Goal: Information Seeking & Learning: Check status

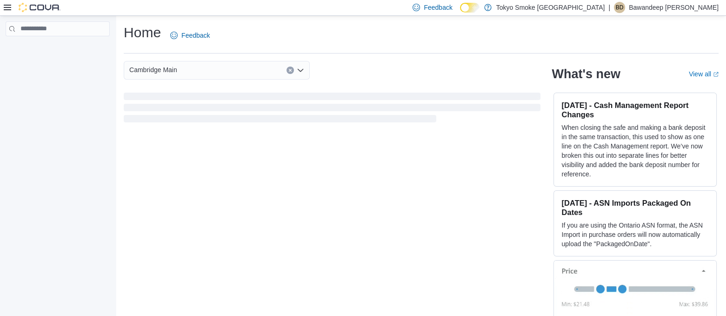
click at [205, 48] on div "Home Feedback" at bounding box center [421, 38] width 595 height 30
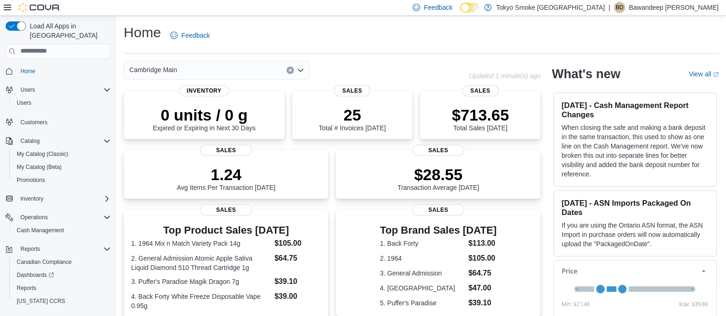
click at [363, 54] on div "Home Feedback Cambridge Main Updated 1 minute(s) ago 0 units / 0 g Expired or E…" at bounding box center [421, 282] width 610 height 532
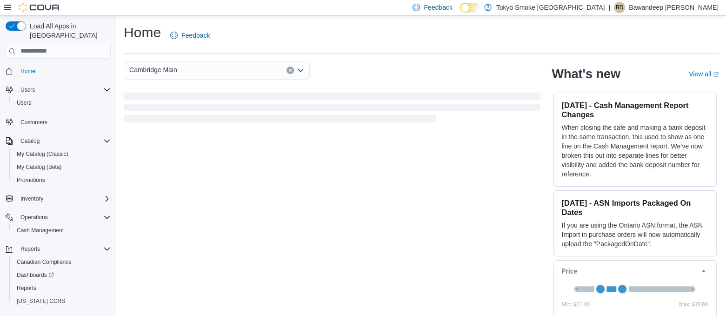
click at [334, 33] on div "Home Feedback" at bounding box center [421, 35] width 595 height 24
click at [347, 33] on div "Home Feedback" at bounding box center [421, 35] width 595 height 24
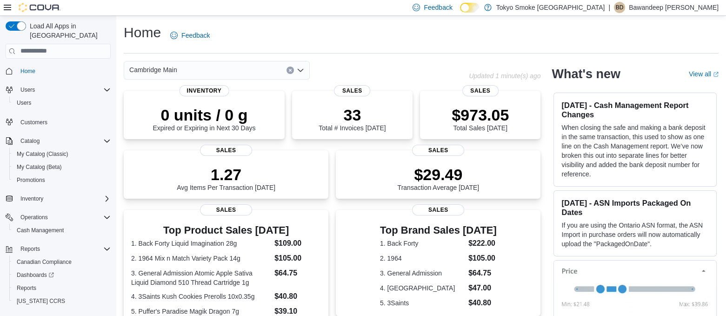
click at [336, 68] on div "Cambridge Main" at bounding box center [296, 70] width 345 height 19
click at [324, 50] on div "Home Feedback" at bounding box center [421, 38] width 595 height 30
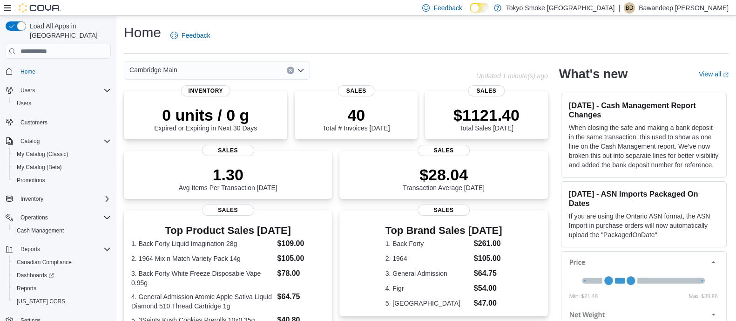
click at [445, 64] on div "Cambridge Main" at bounding box center [300, 70] width 352 height 19
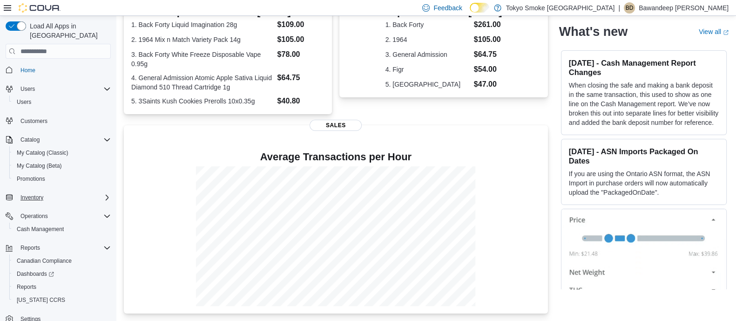
scroll to position [3, 0]
click at [31, 280] on span "Reports" at bounding box center [27, 285] width 20 height 11
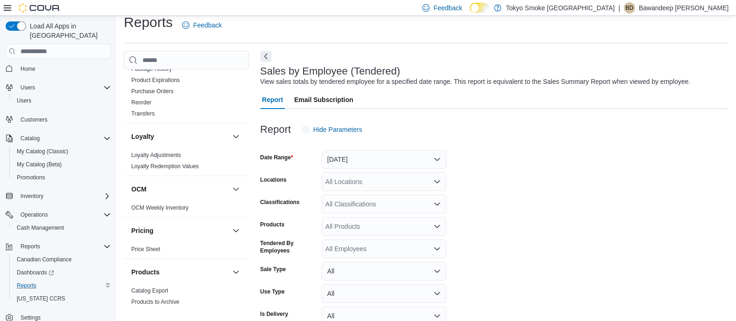
scroll to position [21, 0]
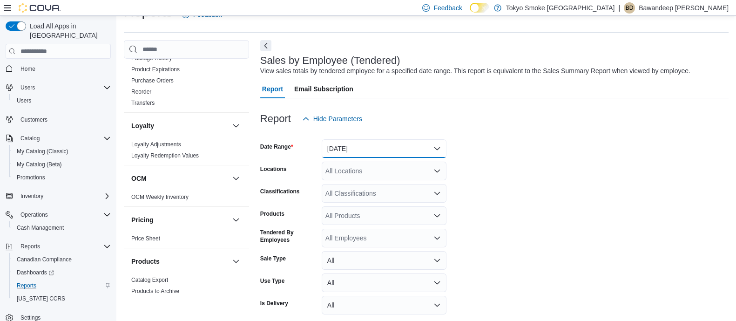
drag, startPoint x: 368, startPoint y: 153, endPoint x: 372, endPoint y: 147, distance: 7.7
click at [369, 152] on button "[DATE]" at bounding box center [384, 148] width 125 height 19
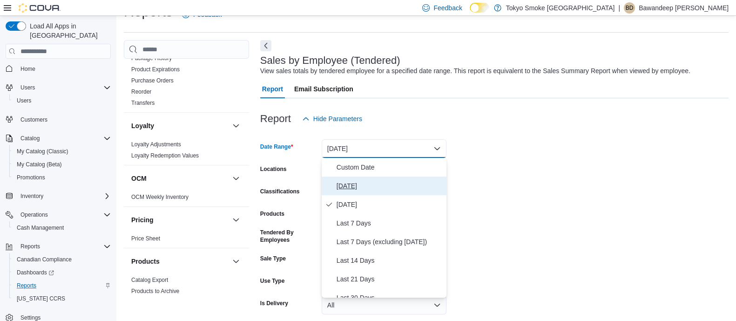
click at [355, 186] on span "[DATE]" at bounding box center [389, 185] width 106 height 11
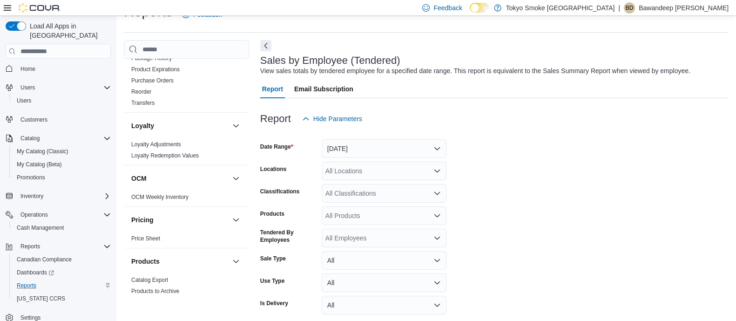
click at [551, 195] on form "Date Range Today Locations All Locations Classifications All Classifications Pr…" at bounding box center [494, 234] width 468 height 212
drag, startPoint x: 397, startPoint y: 181, endPoint x: 397, endPoint y: 170, distance: 11.2
click at [396, 180] on form "Date Range Today Locations All Locations Classifications All Classifications Pr…" at bounding box center [494, 234] width 468 height 212
click at [397, 170] on div "All Locations" at bounding box center [384, 170] width 125 height 19
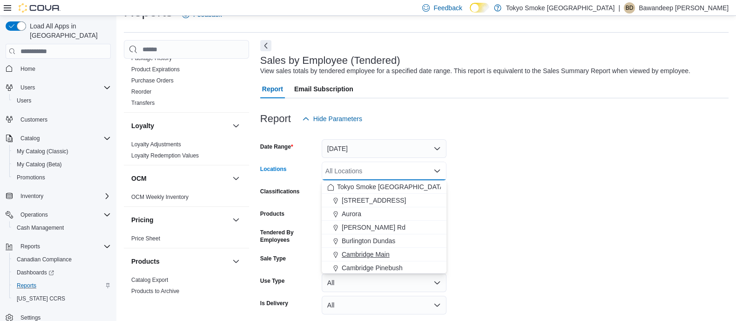
click at [373, 249] on button "Cambridge Main" at bounding box center [384, 254] width 125 height 13
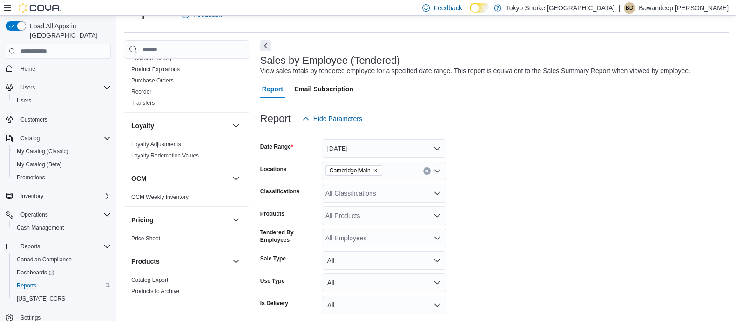
click at [530, 227] on form "Date Range Today Locations Cambridge Main Classifications All Classifications P…" at bounding box center [494, 234] width 468 height 212
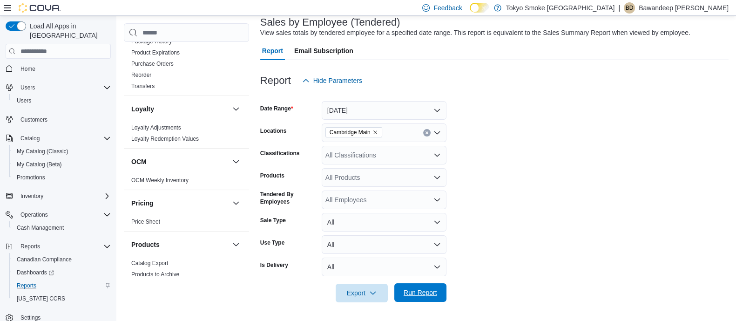
click at [411, 292] on span "Run Report" at bounding box center [420, 292] width 34 height 9
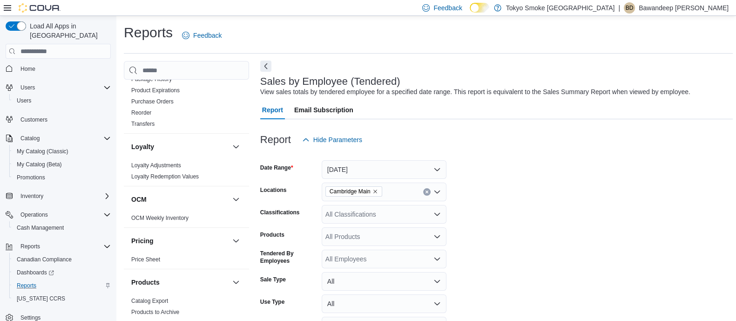
click at [264, 68] on button "Next" at bounding box center [265, 65] width 11 height 11
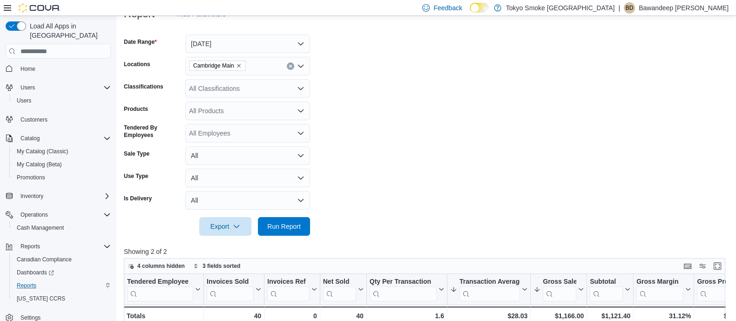
scroll to position [291, 0]
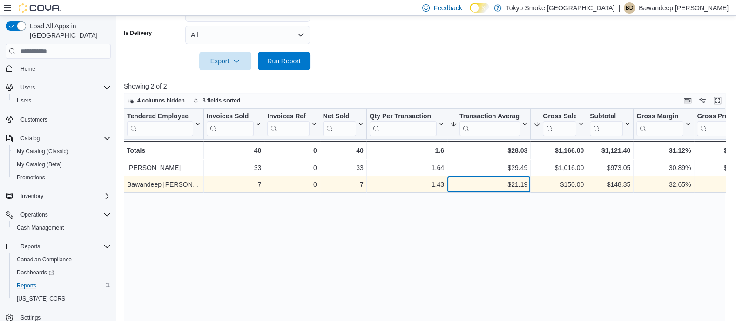
drag, startPoint x: 521, startPoint y: 188, endPoint x: 504, endPoint y: 188, distance: 16.8
click at [510, 189] on div "$21.19" at bounding box center [488, 184] width 77 height 11
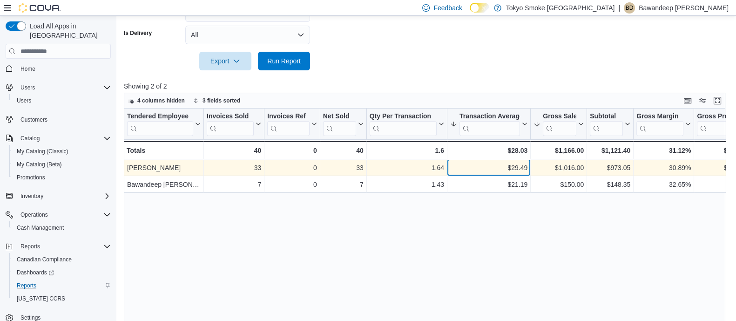
click at [511, 166] on div "$29.49" at bounding box center [488, 167] width 77 height 11
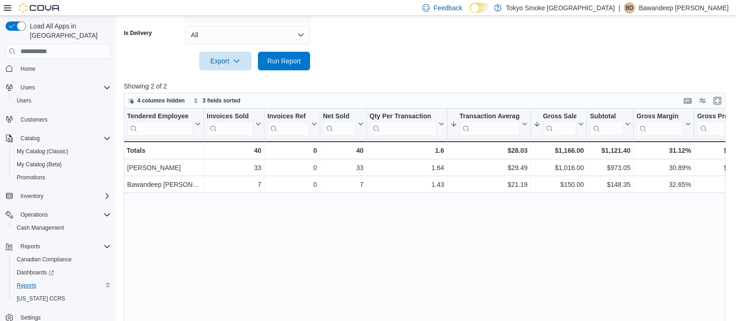
click at [532, 217] on div "Tendered Employee Click to view column header actions Invoices Sold Click to vi…" at bounding box center [427, 228] width 607 height 241
drag, startPoint x: 524, startPoint y: 187, endPoint x: 482, endPoint y: 213, distance: 49.5
click at [485, 203] on div "Tendered Employee Click to view column header actions Invoices Sold Click to vi…" at bounding box center [427, 228] width 607 height 241
click at [509, 210] on div "Tendered Employee Click to view column header actions Invoices Sold Click to vi…" at bounding box center [427, 228] width 607 height 241
click at [248, 153] on div "40" at bounding box center [234, 150] width 54 height 11
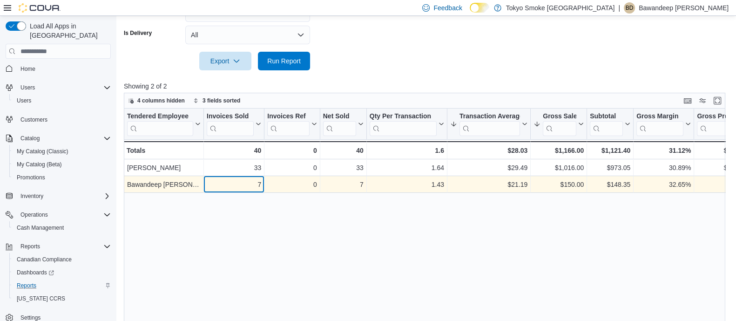
click at [247, 184] on div "7" at bounding box center [234, 184] width 54 height 11
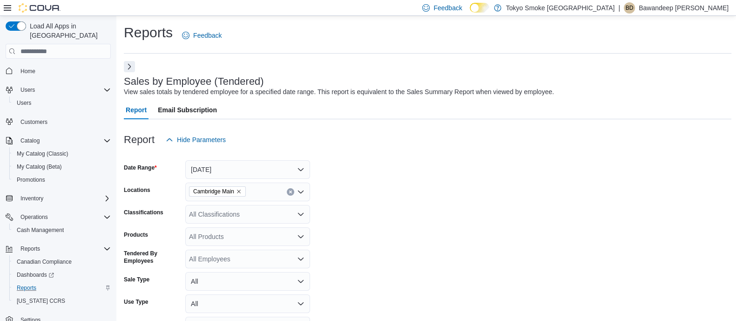
scroll to position [0, 0]
click at [37, 66] on link "Home" at bounding box center [28, 71] width 22 height 11
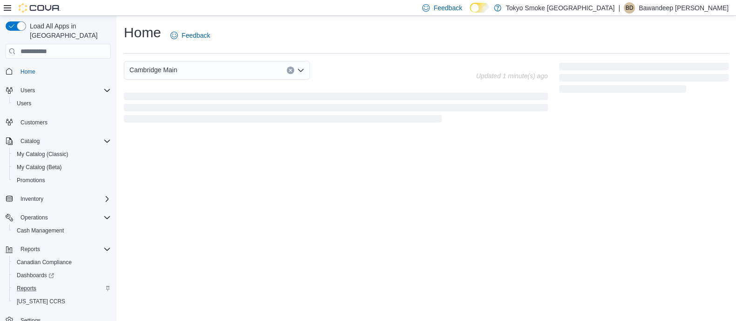
click at [397, 61] on div "Cambridge Main" at bounding box center [300, 70] width 352 height 19
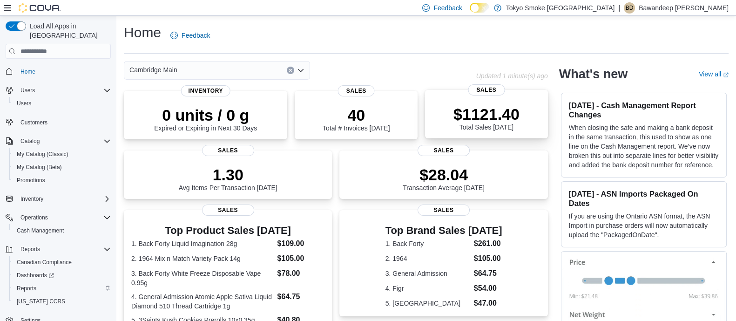
click at [519, 125] on div "$1121.40 Total Sales Today" at bounding box center [486, 118] width 66 height 26
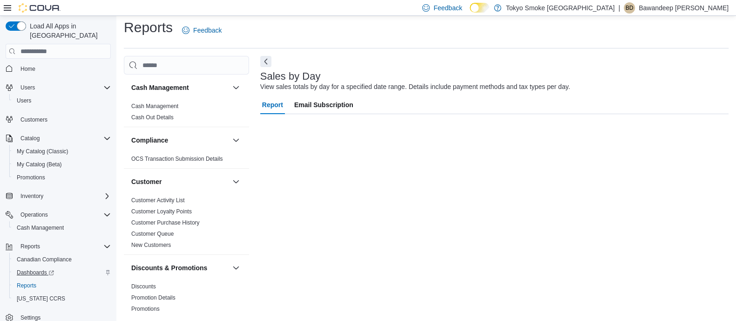
scroll to position [7, 0]
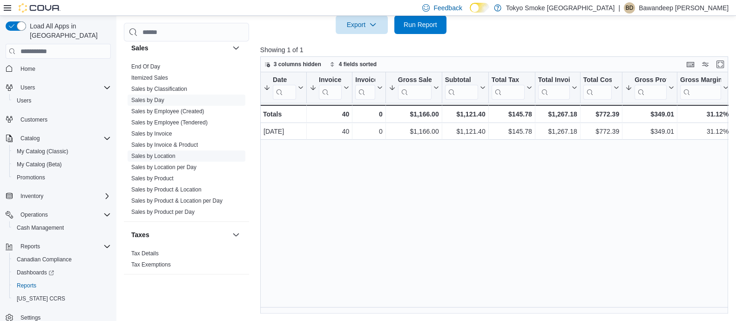
scroll to position [282, 0]
click at [163, 151] on span "Sales by Location" at bounding box center [187, 156] width 118 height 11
click at [159, 159] on span "Sales by Location" at bounding box center [153, 156] width 44 height 7
click at [163, 155] on link "Sales by Location" at bounding box center [153, 156] width 44 height 7
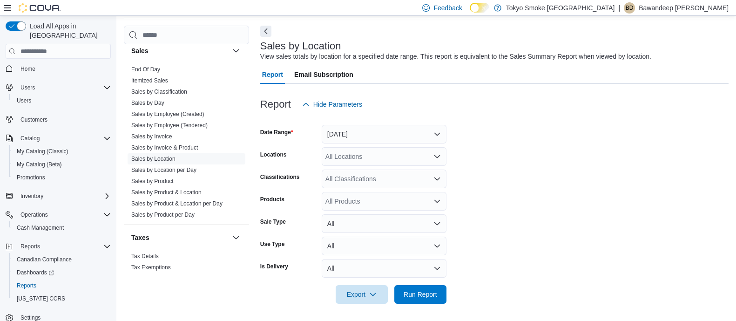
scroll to position [37, 0]
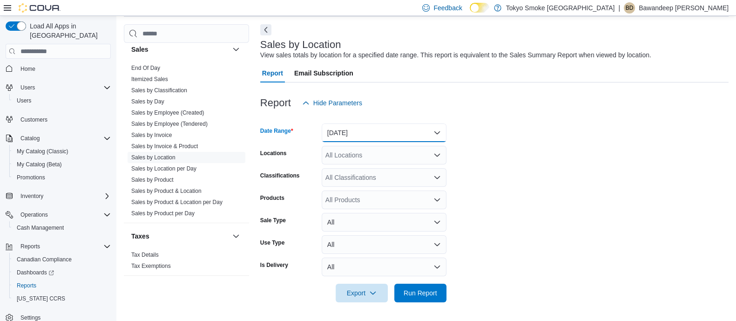
click at [379, 136] on button "[DATE]" at bounding box center [384, 132] width 125 height 19
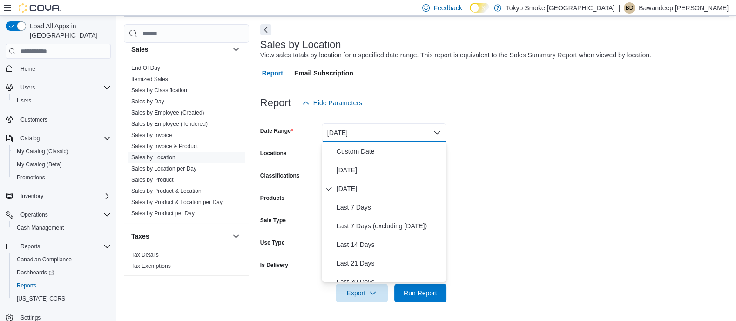
drag, startPoint x: 528, startPoint y: 201, endPoint x: 390, endPoint y: 228, distance: 140.0
click at [527, 201] on form "Date Range [DATE] Locations All Locations Classifications All Classifications P…" at bounding box center [494, 207] width 468 height 190
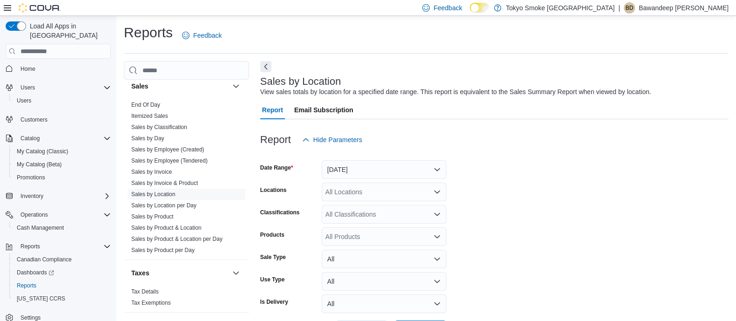
scroll to position [0, 0]
click at [266, 68] on button "Next" at bounding box center [265, 65] width 11 height 11
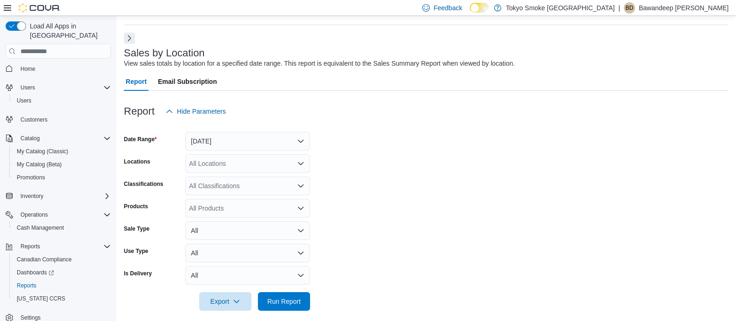
scroll to position [37, 0]
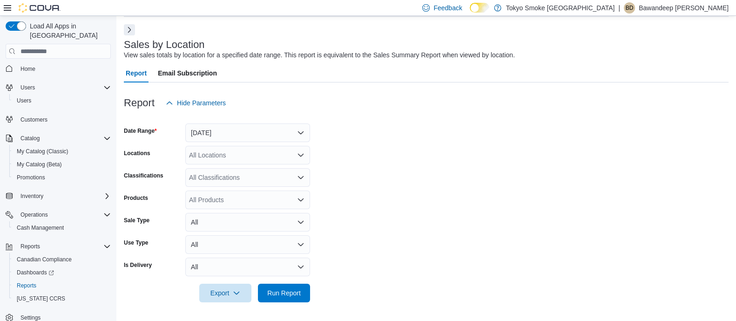
click at [349, 158] on form "Date Range [DATE] Locations All Locations Classifications All Classifications P…" at bounding box center [426, 207] width 605 height 190
click at [285, 288] on span "Run Report" at bounding box center [284, 292] width 34 height 9
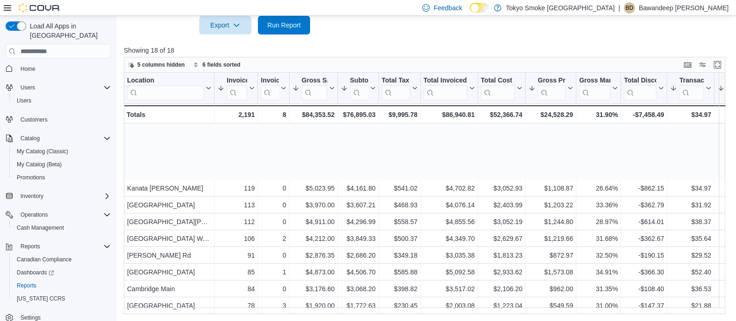
scroll to position [117, 0]
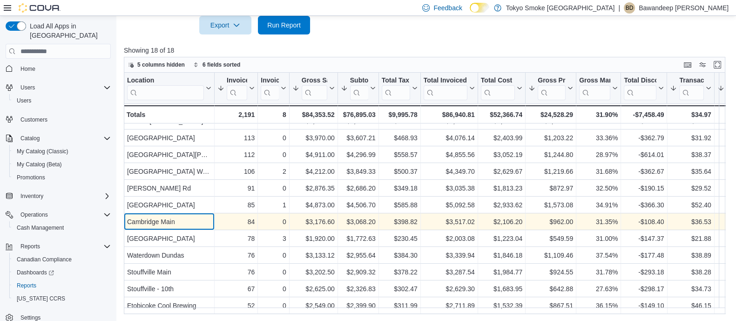
click at [210, 216] on div "Cambridge Main" at bounding box center [169, 221] width 84 height 11
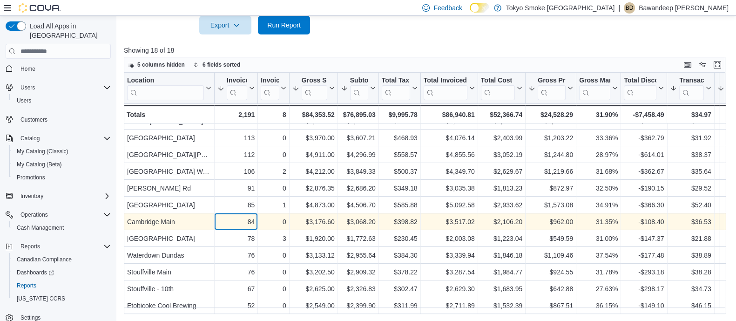
drag, startPoint x: 242, startPoint y: 215, endPoint x: 336, endPoint y: 221, distance: 94.2
click at [270, 215] on div "Cambridge Main - Location, column 1, row 13 84 - Invoices Sold, column 2, row 1…" at bounding box center [600, 222] width 953 height 17
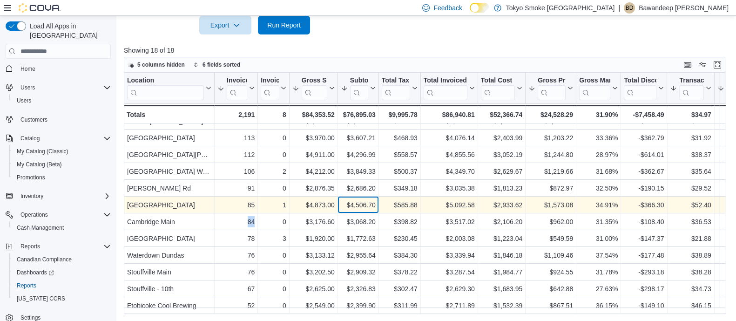
click at [353, 200] on div "$4,506.70" at bounding box center [358, 205] width 35 height 11
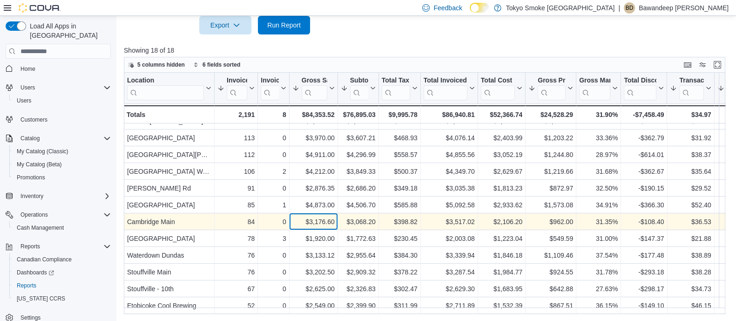
click at [321, 216] on div "$3,176.60" at bounding box center [313, 221] width 42 height 11
click at [603, 216] on div "31.35%" at bounding box center [598, 221] width 39 height 11
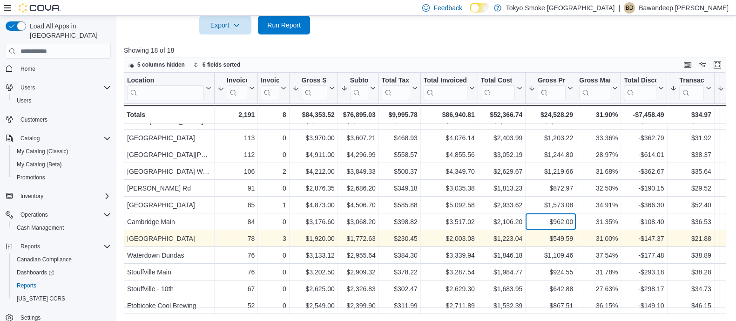
drag, startPoint x: 561, startPoint y: 220, endPoint x: 699, endPoint y: 225, distance: 138.8
click at [562, 220] on div "$962.00" at bounding box center [550, 221] width 45 height 11
drag, startPoint x: 705, startPoint y: 211, endPoint x: 645, endPoint y: 226, distance: 61.4
click at [663, 225] on div "Location Click to view column header actions Invoices Sold Sorted by Qty Per Tr…" at bounding box center [600, 137] width 953 height 352
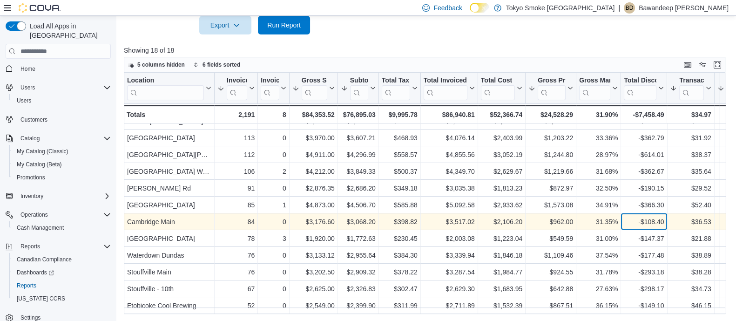
click at [624, 216] on div "-$108.40" at bounding box center [644, 221] width 40 height 11
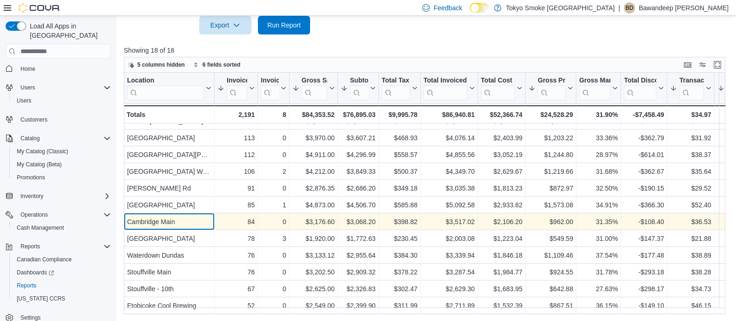
drag, startPoint x: 171, startPoint y: 216, endPoint x: 310, endPoint y: 215, distance: 139.2
click at [170, 217] on div "Cambridge Main" at bounding box center [169, 221] width 84 height 11
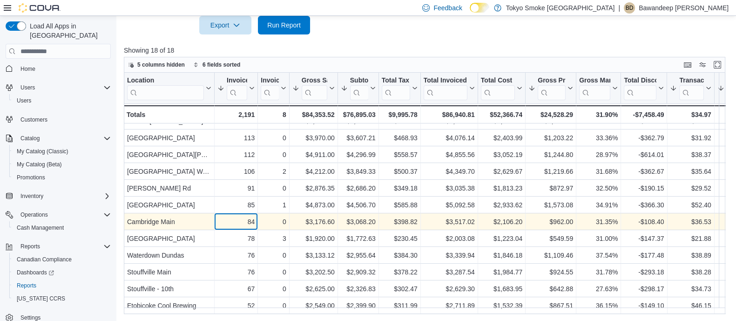
drag, startPoint x: 247, startPoint y: 211, endPoint x: 311, endPoint y: 211, distance: 64.2
click at [252, 216] on div "84" at bounding box center [235, 221] width 37 height 11
click at [701, 216] on div "$36.53" at bounding box center [690, 221] width 41 height 11
click at [710, 216] on div "$36.53" at bounding box center [690, 221] width 41 height 11
click at [668, 215] on div "$36.53 - Transaction Average, column 12, row 13" at bounding box center [690, 222] width 47 height 17
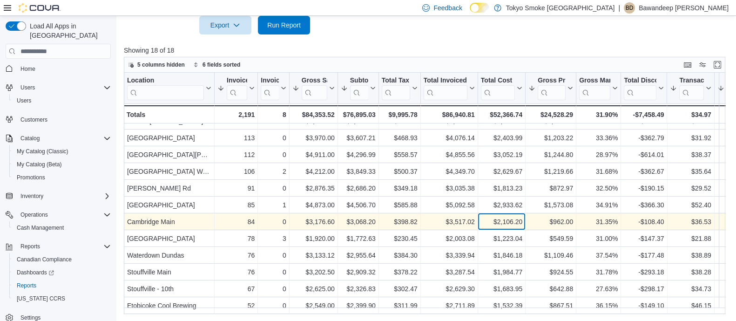
click at [483, 216] on div "$2,106.20" at bounding box center [501, 221] width 41 height 11
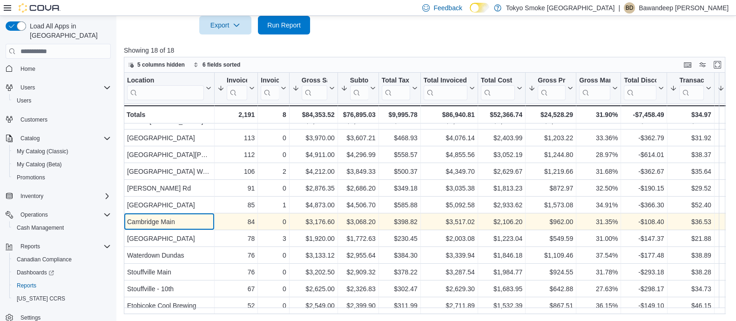
drag, startPoint x: 170, startPoint y: 217, endPoint x: 193, endPoint y: 210, distance: 24.3
click at [168, 219] on div "Cambridge Main" at bounding box center [169, 221] width 84 height 11
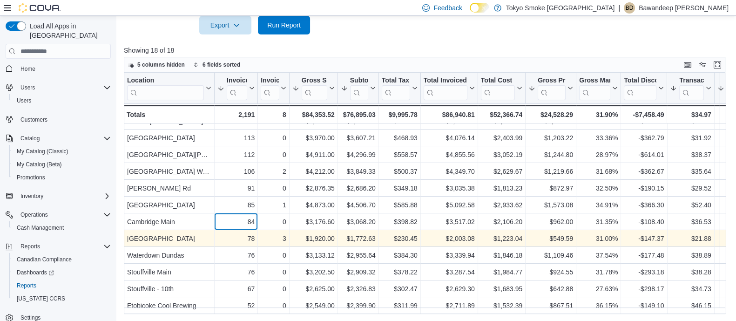
drag, startPoint x: 249, startPoint y: 214, endPoint x: 260, endPoint y: 226, distance: 16.8
click at [278, 222] on div "Cambridge Main - Location, column 1, row 13 84 - Invoices Sold, column 2, row 1…" at bounding box center [600, 222] width 953 height 17
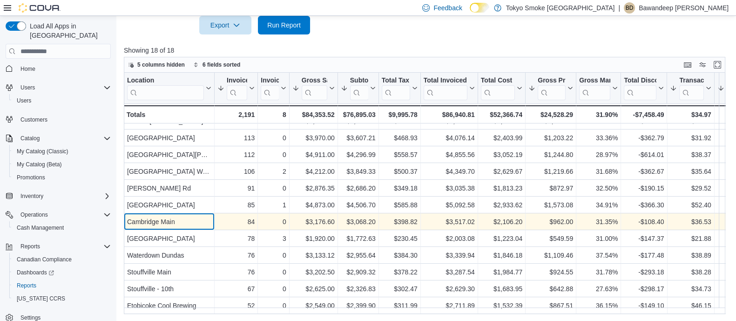
drag, startPoint x: 182, startPoint y: 207, endPoint x: 184, endPoint y: 215, distance: 8.2
click at [182, 214] on div "Cambridge Main - Location, column 1, row 13" at bounding box center [169, 222] width 91 height 17
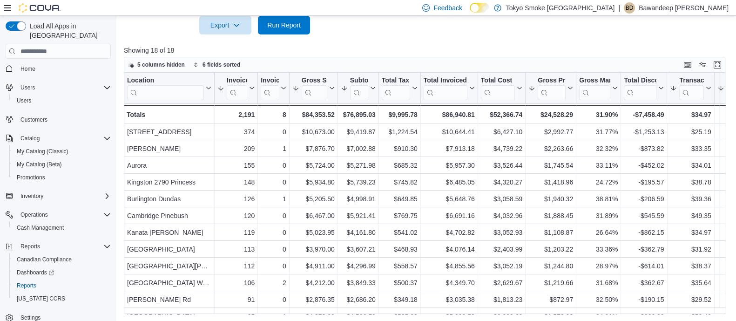
scroll to position [0, 0]
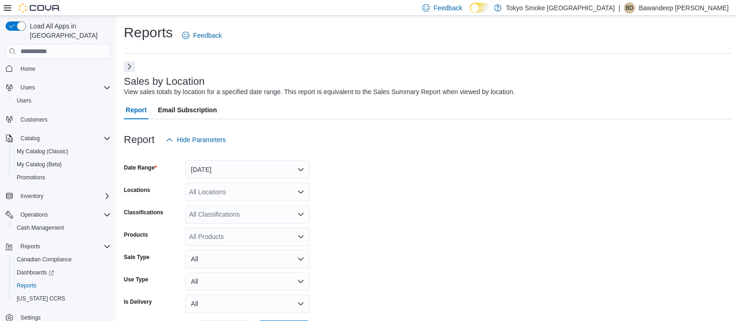
click at [384, 181] on form "Date Range [DATE] Locations All Locations Classifications All Classifications P…" at bounding box center [427, 244] width 607 height 190
click at [264, 169] on button "[DATE]" at bounding box center [247, 169] width 125 height 19
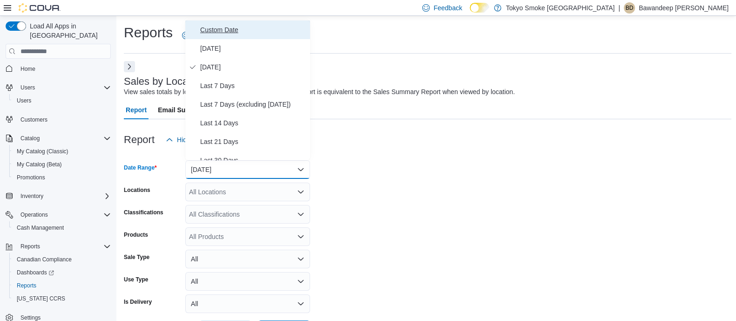
click at [240, 34] on span "Custom Date" at bounding box center [253, 29] width 106 height 11
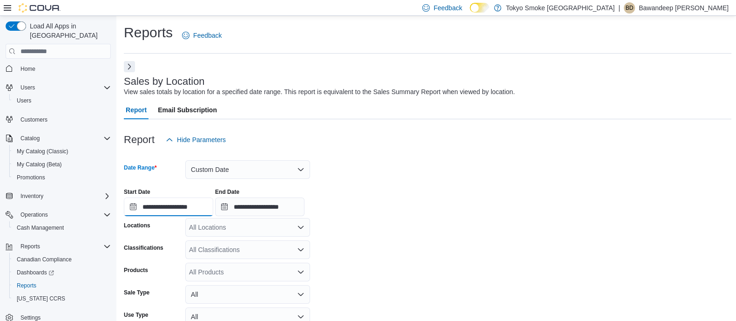
click at [202, 203] on input "**********" at bounding box center [168, 206] width 89 height 19
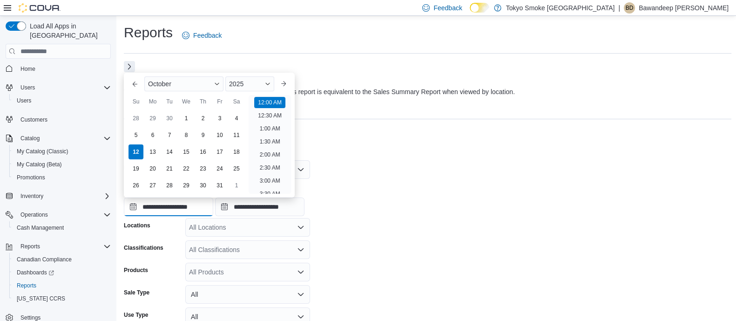
scroll to position [28, 0]
click at [216, 136] on div "10" at bounding box center [219, 135] width 16 height 16
type input "**********"
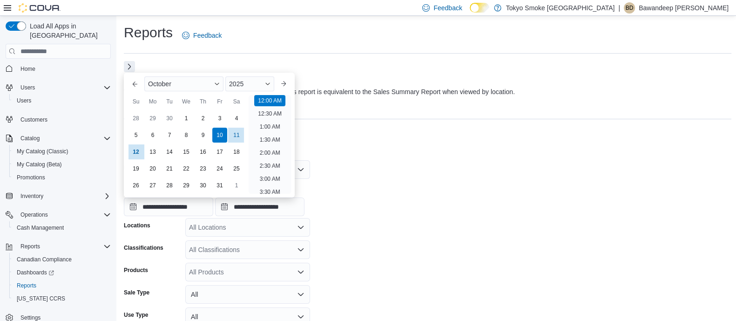
click at [472, 195] on div "**********" at bounding box center [427, 198] width 607 height 35
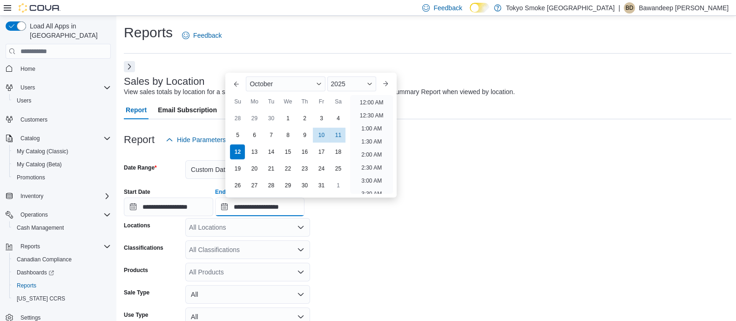
drag, startPoint x: 280, startPoint y: 202, endPoint x: 296, endPoint y: 181, distance: 26.3
click at [281, 202] on input "**********" at bounding box center [259, 206] width 89 height 19
click at [317, 139] on div "10" at bounding box center [321, 135] width 16 height 16
type input "**********"
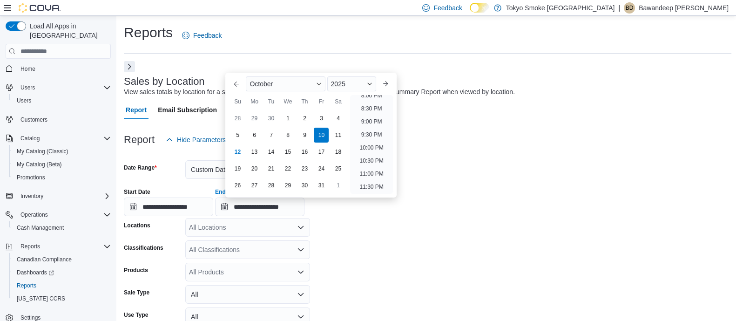
drag, startPoint x: 440, startPoint y: 254, endPoint x: 409, endPoint y: 251, distance: 31.3
click at [437, 255] on form "**********" at bounding box center [427, 261] width 607 height 225
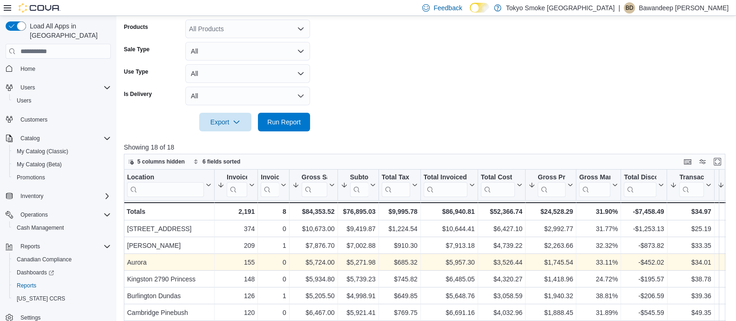
scroll to position [291, 0]
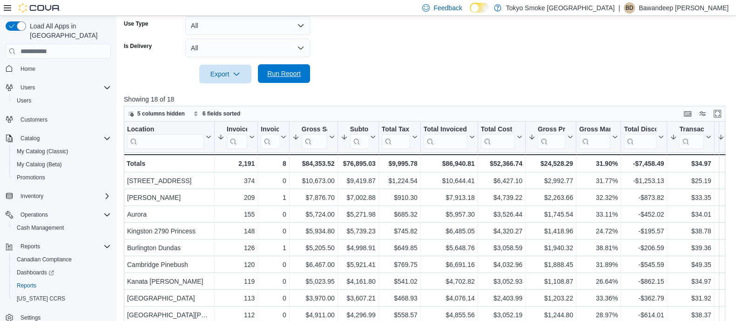
click at [296, 78] on span "Run Report" at bounding box center [284, 73] width 34 height 9
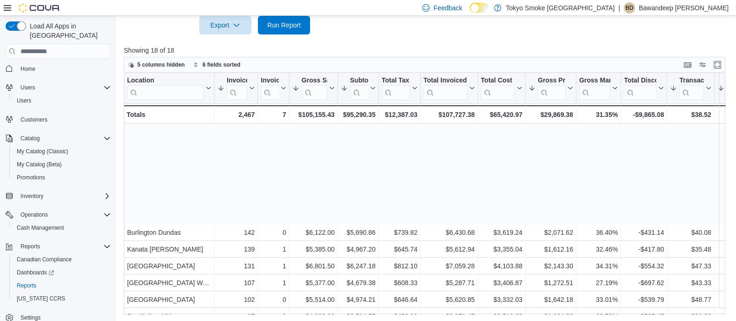
scroll to position [117, 0]
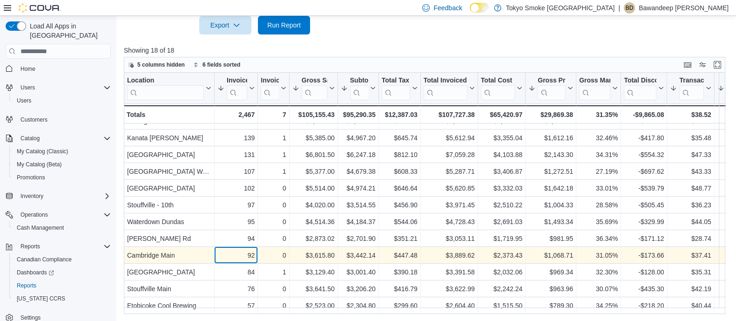
drag, startPoint x: 250, startPoint y: 246, endPoint x: 258, endPoint y: 248, distance: 8.1
click at [252, 250] on div "92" at bounding box center [235, 255] width 37 height 11
click at [605, 252] on div "31.05%" at bounding box center [598, 255] width 39 height 11
click at [530, 250] on div "$1,068.71" at bounding box center [550, 255] width 45 height 11
click at [700, 250] on div "$37.41" at bounding box center [690, 255] width 41 height 11
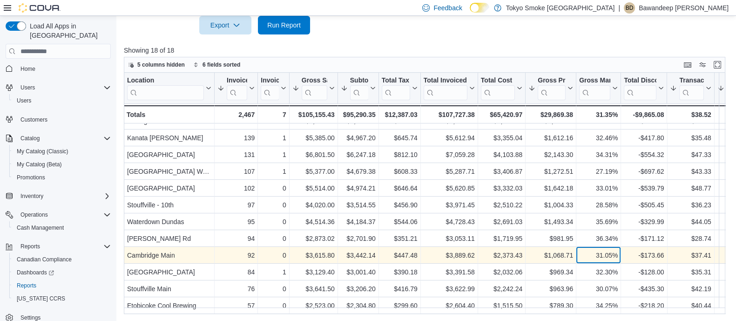
click at [578, 250] on div "31.05% - Gross Margin, column 10, row 15" at bounding box center [598, 255] width 45 height 17
click at [545, 250] on div "$1,068.71" at bounding box center [550, 255] width 45 height 11
drag, startPoint x: 687, startPoint y: 250, endPoint x: 693, endPoint y: 249, distance: 6.7
click at [688, 250] on div "$37.41" at bounding box center [690, 255] width 41 height 11
drag, startPoint x: 238, startPoint y: 245, endPoint x: 299, endPoint y: 246, distance: 61.4
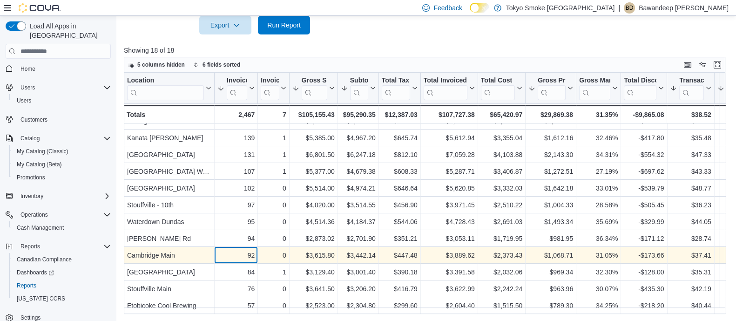
click at [251, 250] on div "92" at bounding box center [235, 255] width 37 height 11
drag, startPoint x: 707, startPoint y: 247, endPoint x: 664, endPoint y: 241, distance: 44.2
click at [680, 250] on div "$37.41" at bounding box center [690, 255] width 41 height 11
click at [642, 250] on div "-$173.66" at bounding box center [644, 255] width 40 height 11
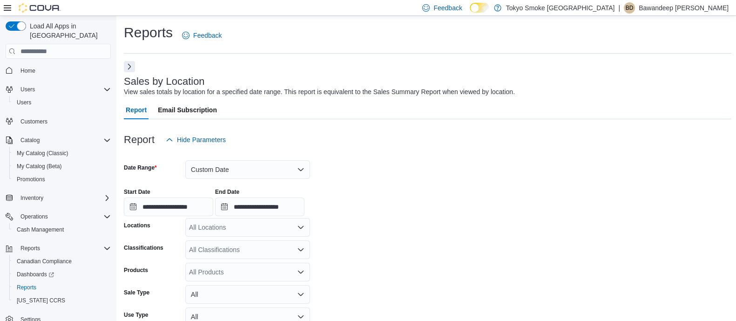
scroll to position [0, 0]
click at [28, 67] on span "Home" at bounding box center [27, 71] width 15 height 11
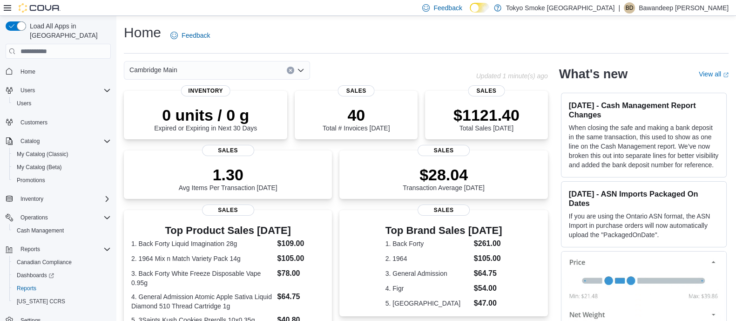
click at [405, 61] on div "Cambridge Main" at bounding box center [300, 70] width 352 height 19
click at [385, 83] on div "Cambridge Main Updated 1 minute(s) ago 0 units / 0 g Expired or Expiring in Nex…" at bounding box center [336, 296] width 424 height 471
